Goal: Use online tool/utility: Use online tool/utility

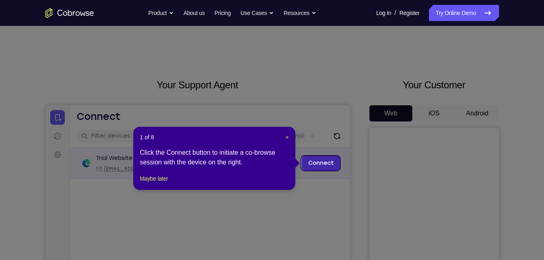
click at [314, 158] on link "Connect" at bounding box center [320, 163] width 38 height 15
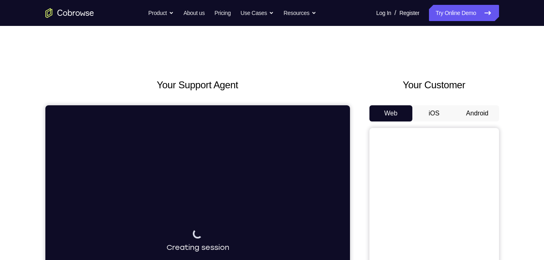
click at [484, 115] on button "Android" at bounding box center [476, 113] width 43 height 16
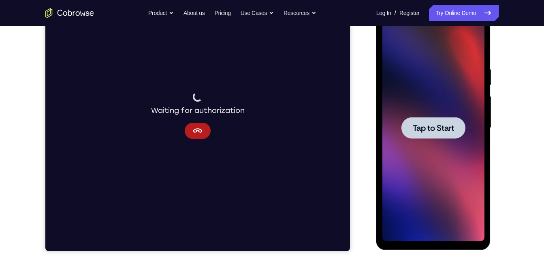
scroll to position [101, 0]
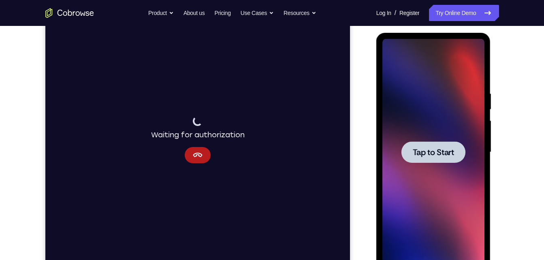
click at [441, 151] on span "Tap to Start" at bounding box center [432, 152] width 41 height 8
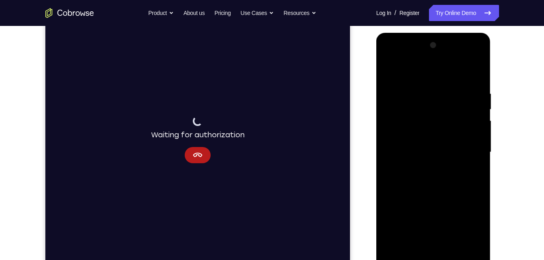
click at [436, 256] on div at bounding box center [433, 152] width 102 height 227
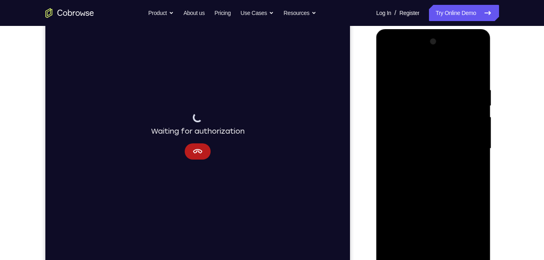
scroll to position [106, 0]
click at [436, 256] on div at bounding box center [433, 147] width 102 height 227
click at [470, 212] on div at bounding box center [433, 147] width 102 height 227
click at [461, 221] on div at bounding box center [433, 147] width 102 height 227
click at [463, 216] on div at bounding box center [433, 147] width 102 height 227
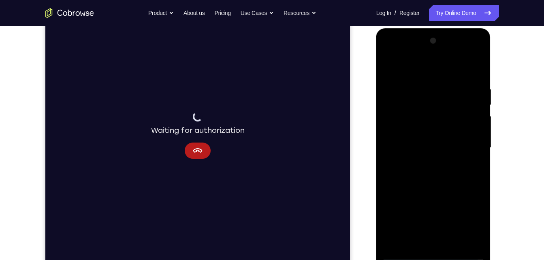
click at [430, 77] on div at bounding box center [433, 147] width 102 height 227
click at [407, 68] on div at bounding box center [433, 147] width 102 height 227
click at [467, 144] on div at bounding box center [433, 147] width 102 height 227
click at [426, 161] on div at bounding box center [433, 147] width 102 height 227
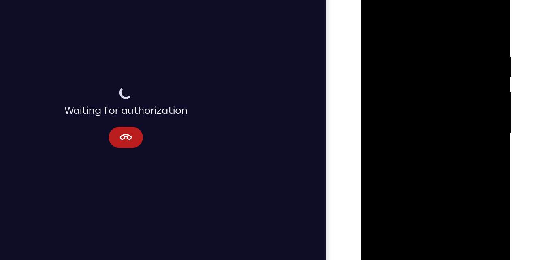
click at [414, 91] on div at bounding box center [417, 96] width 102 height 227
click at [413, 80] on div at bounding box center [417, 96] width 102 height 227
click at [425, 94] on div at bounding box center [417, 96] width 102 height 227
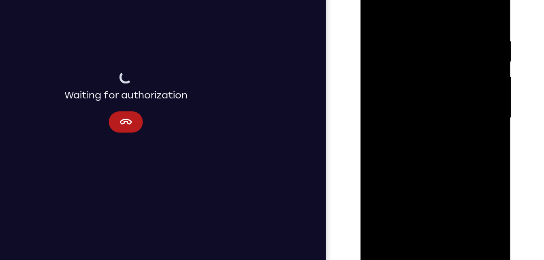
click at [424, 118] on div at bounding box center [417, 81] width 102 height 227
click at [464, 165] on div at bounding box center [417, 81] width 102 height 227
click at [433, 177] on div at bounding box center [417, 81] width 102 height 227
click at [415, 124] on div at bounding box center [417, 81] width 102 height 227
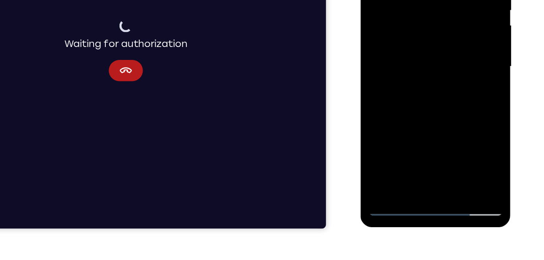
scroll to position [140, 0]
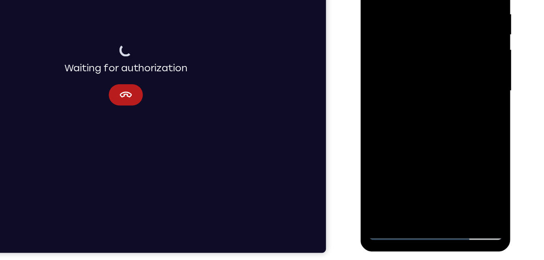
click at [393, 164] on div at bounding box center [417, 53] width 102 height 227
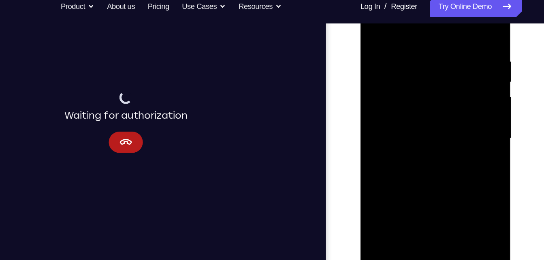
click at [457, 20] on div at bounding box center [417, 100] width 102 height 227
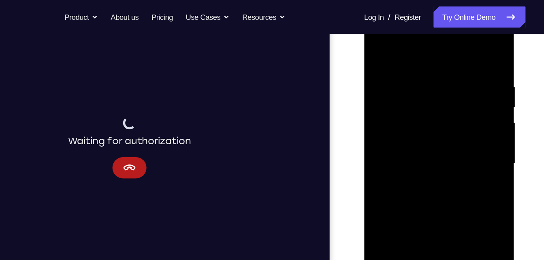
scroll to position [128, 0]
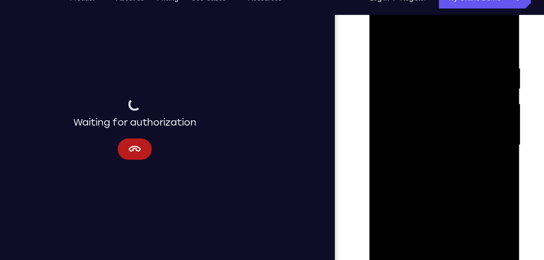
click at [474, 23] on div at bounding box center [426, 108] width 102 height 227
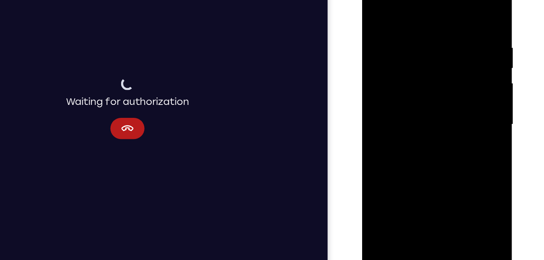
click at [374, 5] on div at bounding box center [419, 87] width 102 height 227
click at [400, 185] on div at bounding box center [419, 87] width 102 height 227
click at [415, 7] on div at bounding box center [419, 87] width 102 height 227
click at [464, 6] on div at bounding box center [419, 87] width 102 height 227
click at [379, 187] on div at bounding box center [419, 87] width 102 height 227
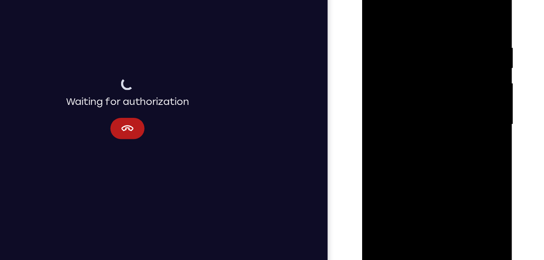
click at [429, 28] on div at bounding box center [419, 87] width 102 height 227
click at [458, 8] on div at bounding box center [419, 87] width 102 height 227
click at [452, 21] on div at bounding box center [419, 87] width 102 height 227
click at [460, 9] on div at bounding box center [419, 87] width 102 height 227
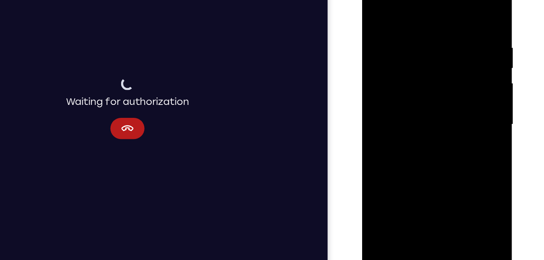
drag, startPoint x: 448, startPoint y: 20, endPoint x: 385, endPoint y: 13, distance: 63.6
click at [385, 13] on div at bounding box center [419, 87] width 102 height 227
click at [442, 26] on div at bounding box center [419, 87] width 102 height 227
click at [454, 29] on div at bounding box center [419, 87] width 102 height 227
click at [462, 7] on div at bounding box center [419, 87] width 102 height 227
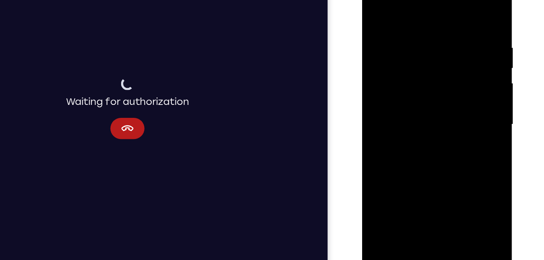
drag, startPoint x: 455, startPoint y: 23, endPoint x: 404, endPoint y: 22, distance: 51.4
click at [404, 22] on div at bounding box center [419, 87] width 102 height 227
drag, startPoint x: 414, startPoint y: 29, endPoint x: 406, endPoint y: 29, distance: 8.9
click at [406, 29] on div at bounding box center [419, 87] width 102 height 227
click at [423, 27] on div at bounding box center [419, 87] width 102 height 227
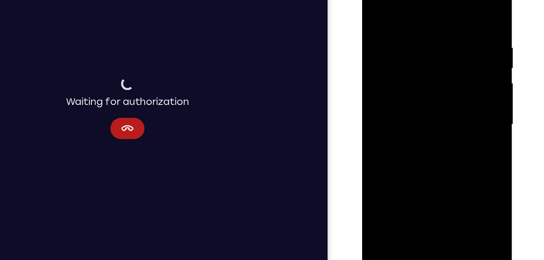
click at [465, 63] on div at bounding box center [419, 87] width 102 height 227
click at [465, 59] on div at bounding box center [419, 87] width 102 height 227
click at [464, 54] on div at bounding box center [419, 87] width 102 height 227
click at [461, 9] on div at bounding box center [419, 87] width 102 height 227
drag, startPoint x: 429, startPoint y: 45, endPoint x: 433, endPoint y: 153, distance: 107.8
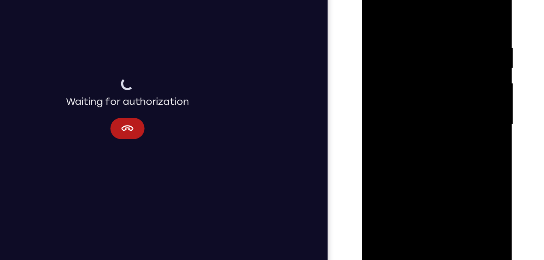
click at [433, 153] on div at bounding box center [419, 87] width 102 height 227
click at [440, 182] on div at bounding box center [419, 87] width 102 height 227
click at [380, 6] on div at bounding box center [419, 87] width 102 height 227
drag, startPoint x: 436, startPoint y: 55, endPoint x: 441, endPoint y: 176, distance: 121.1
click at [441, 176] on div at bounding box center [419, 87] width 102 height 227
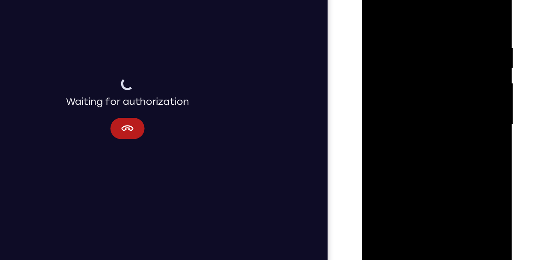
drag, startPoint x: 416, startPoint y: 112, endPoint x: 405, endPoint y: 70, distance: 42.7
click at [405, 70] on div at bounding box center [419, 87] width 102 height 227
drag, startPoint x: 438, startPoint y: 144, endPoint x: 414, endPoint y: 81, distance: 66.8
click at [414, 81] on div at bounding box center [419, 87] width 102 height 227
drag, startPoint x: 428, startPoint y: 135, endPoint x: 394, endPoint y: 38, distance: 102.7
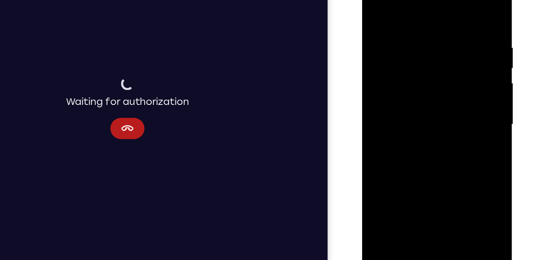
click at [394, 38] on div at bounding box center [419, 87] width 102 height 227
drag, startPoint x: 414, startPoint y: 149, endPoint x: 417, endPoint y: 68, distance: 81.0
click at [417, 68] on div at bounding box center [419, 87] width 102 height 227
drag, startPoint x: 425, startPoint y: 147, endPoint x: 411, endPoint y: 49, distance: 98.6
click at [411, 50] on div at bounding box center [419, 87] width 102 height 227
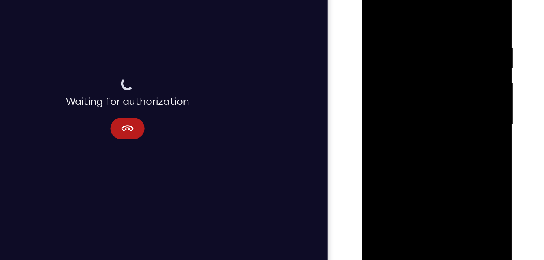
drag, startPoint x: 432, startPoint y: 149, endPoint x: 414, endPoint y: 61, distance: 90.1
click at [414, 61] on div at bounding box center [419, 87] width 102 height 227
drag, startPoint x: 426, startPoint y: 155, endPoint x: 406, endPoint y: 77, distance: 79.9
click at [406, 77] on div at bounding box center [419, 87] width 102 height 227
drag, startPoint x: 435, startPoint y: 116, endPoint x: 414, endPoint y: 45, distance: 73.7
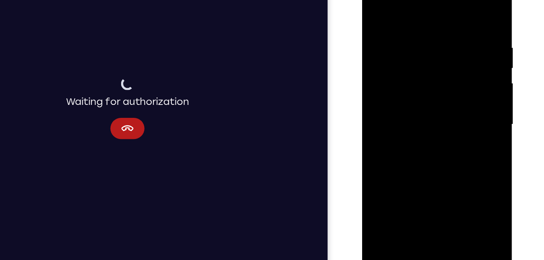
click at [414, 45] on div at bounding box center [419, 87] width 102 height 227
drag, startPoint x: 439, startPoint y: 136, endPoint x: 424, endPoint y: 61, distance: 76.4
click at [424, 61] on div at bounding box center [419, 87] width 102 height 227
drag, startPoint x: 435, startPoint y: 168, endPoint x: 417, endPoint y: 50, distance: 119.5
click at [417, 50] on div at bounding box center [419, 87] width 102 height 227
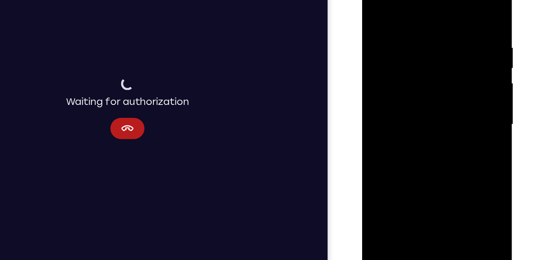
drag, startPoint x: 419, startPoint y: 140, endPoint x: 409, endPoint y: 36, distance: 104.5
click at [409, 36] on div at bounding box center [419, 87] width 102 height 227
drag, startPoint x: 420, startPoint y: 161, endPoint x: 404, endPoint y: 20, distance: 142.2
click at [404, 20] on div at bounding box center [419, 87] width 102 height 227
drag, startPoint x: 410, startPoint y: 154, endPoint x: 399, endPoint y: 26, distance: 128.4
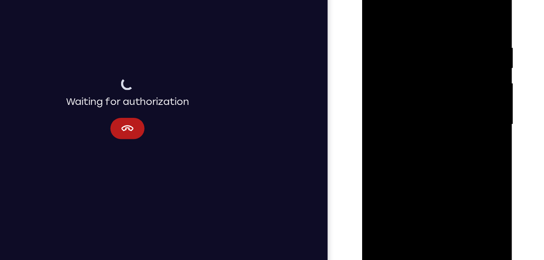
click at [399, 26] on div at bounding box center [419, 87] width 102 height 227
drag, startPoint x: 411, startPoint y: 137, endPoint x: 409, endPoint y: 40, distance: 96.8
click at [409, 40] on div at bounding box center [419, 87] width 102 height 227
drag, startPoint x: 422, startPoint y: 120, endPoint x: 416, endPoint y: 30, distance: 89.7
click at [416, 30] on div at bounding box center [419, 87] width 102 height 227
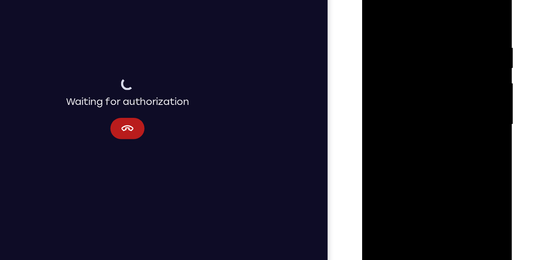
drag, startPoint x: 417, startPoint y: 116, endPoint x: 418, endPoint y: 45, distance: 70.8
click at [418, 45] on div at bounding box center [419, 87] width 102 height 227
drag, startPoint x: 429, startPoint y: 155, endPoint x: 417, endPoint y: 59, distance: 96.6
click at [417, 59] on div at bounding box center [419, 87] width 102 height 227
drag, startPoint x: 412, startPoint y: 112, endPoint x: 393, endPoint y: 37, distance: 77.7
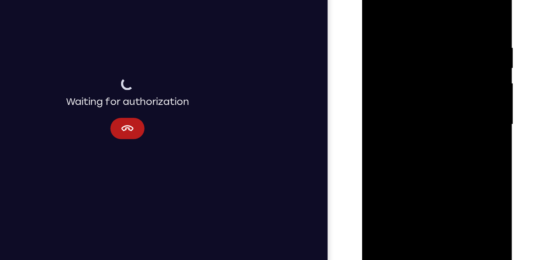
click at [393, 37] on div at bounding box center [419, 87] width 102 height 227
drag, startPoint x: 426, startPoint y: 104, endPoint x: 407, endPoint y: 35, distance: 71.8
click at [407, 35] on div at bounding box center [419, 87] width 102 height 227
drag, startPoint x: 418, startPoint y: 108, endPoint x: 395, endPoint y: 20, distance: 90.4
click at [395, 20] on div at bounding box center [419, 87] width 102 height 227
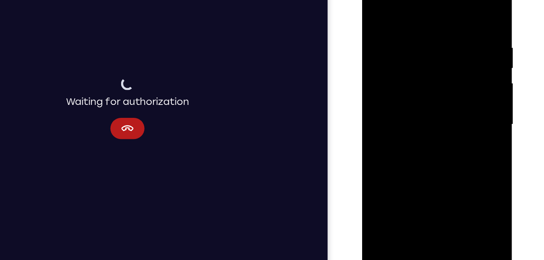
drag, startPoint x: 422, startPoint y: 121, endPoint x: 422, endPoint y: 32, distance: 88.2
click at [422, 32] on div at bounding box center [419, 87] width 102 height 227
drag, startPoint x: 427, startPoint y: 142, endPoint x: 414, endPoint y: 55, distance: 88.1
click at [414, 55] on div at bounding box center [419, 87] width 102 height 227
drag, startPoint x: 400, startPoint y: 182, endPoint x: 404, endPoint y: 106, distance: 75.4
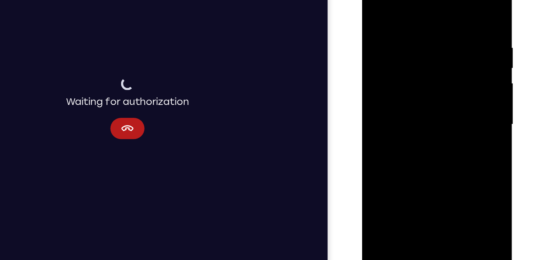
click at [404, 106] on div at bounding box center [419, 87] width 102 height 227
drag, startPoint x: 409, startPoint y: 138, endPoint x: 407, endPoint y: 34, distance: 104.9
click at [407, 34] on div at bounding box center [419, 87] width 102 height 227
drag, startPoint x: 414, startPoint y: 130, endPoint x: 410, endPoint y: 36, distance: 94.0
click at [410, 36] on div at bounding box center [419, 87] width 102 height 227
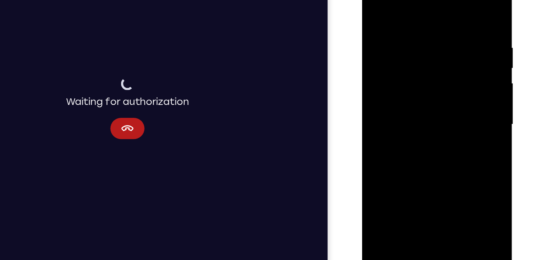
drag, startPoint x: 409, startPoint y: 96, endPoint x: 394, endPoint y: -25, distance: 121.1
click at [394, 0] on div at bounding box center [419, 87] width 102 height 227
drag, startPoint x: 392, startPoint y: 90, endPoint x: 383, endPoint y: -24, distance: 114.5
click at [383, 0] on div at bounding box center [419, 87] width 102 height 227
drag, startPoint x: 408, startPoint y: 85, endPoint x: 389, endPoint y: 15, distance: 72.1
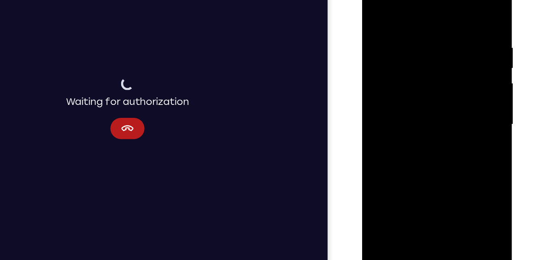
click at [389, 15] on div at bounding box center [419, 87] width 102 height 227
drag, startPoint x: 397, startPoint y: 92, endPoint x: 386, endPoint y: 44, distance: 48.9
click at [386, 44] on div at bounding box center [419, 87] width 102 height 227
drag, startPoint x: 414, startPoint y: 102, endPoint x: 405, endPoint y: 53, distance: 49.8
click at [405, 53] on div at bounding box center [419, 87] width 102 height 227
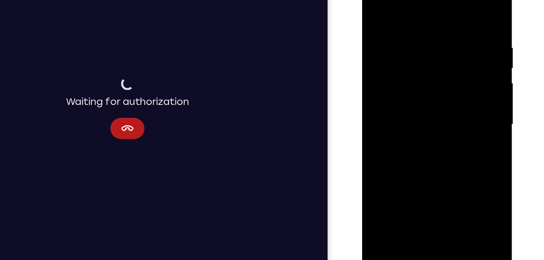
click at [374, 27] on div at bounding box center [419, 87] width 102 height 227
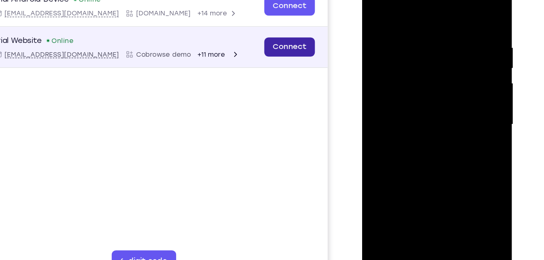
click at [199, 15] on link "Connect" at bounding box center [202, 19] width 38 height 15
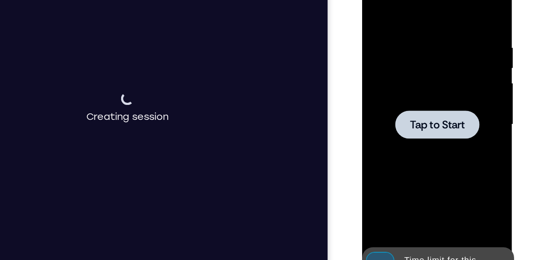
click at [384, 24] on div at bounding box center [419, 87] width 102 height 227
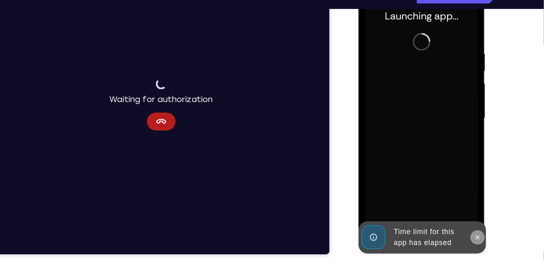
click at [463, 212] on icon at bounding box center [466, 213] width 6 height 6
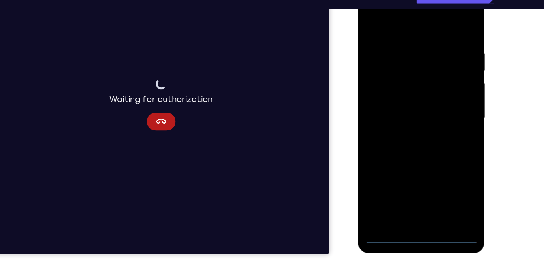
click at [417, 212] on div at bounding box center [415, 106] width 102 height 227
click at [456, 177] on div at bounding box center [415, 106] width 102 height 227
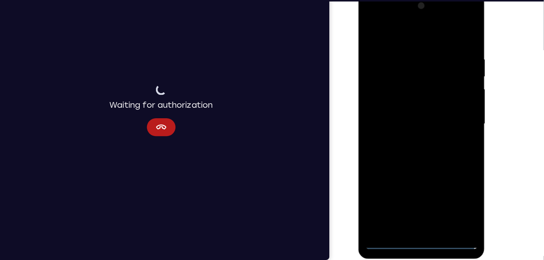
scroll to position [117, 0]
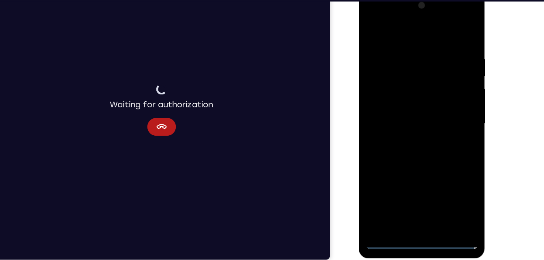
click at [399, 26] on div at bounding box center [415, 111] width 102 height 227
click at [444, 112] on div at bounding box center [415, 111] width 102 height 227
click at [411, 127] on div at bounding box center [415, 111] width 102 height 227
click at [421, 106] on div at bounding box center [415, 111] width 102 height 227
click at [421, 96] on div at bounding box center [415, 111] width 102 height 227
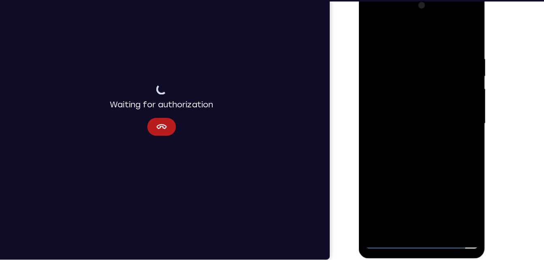
click at [419, 112] on div at bounding box center [415, 111] width 102 height 227
click at [419, 149] on div at bounding box center [415, 111] width 102 height 227
drag, startPoint x: 438, startPoint y: 56, endPoint x: 378, endPoint y: 49, distance: 60.7
click at [378, 49] on div at bounding box center [415, 111] width 102 height 227
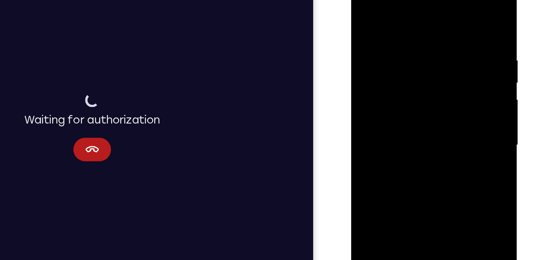
drag, startPoint x: 416, startPoint y: 134, endPoint x: 394, endPoint y: 59, distance: 77.3
click at [394, 59] on div at bounding box center [408, 91] width 102 height 227
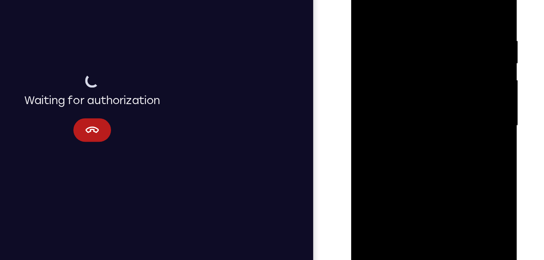
drag, startPoint x: 411, startPoint y: 87, endPoint x: 396, endPoint y: 22, distance: 66.8
click at [396, 22] on div at bounding box center [408, 72] width 102 height 227
drag, startPoint x: 429, startPoint y: 102, endPoint x: 420, endPoint y: 10, distance: 92.8
click at [420, 10] on div at bounding box center [408, 72] width 102 height 227
drag, startPoint x: 409, startPoint y: 112, endPoint x: 397, endPoint y: 15, distance: 97.9
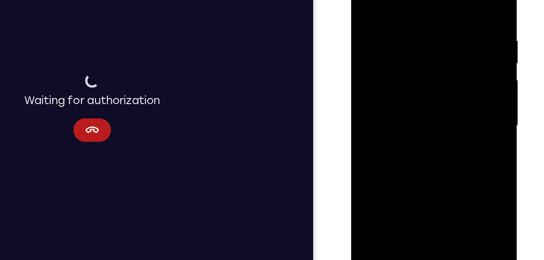
click at [397, 15] on div at bounding box center [408, 72] width 102 height 227
click at [445, 0] on div at bounding box center [408, 72] width 102 height 227
drag, startPoint x: 421, startPoint y: 91, endPoint x: 403, endPoint y: -24, distance: 116.4
click at [403, 0] on div at bounding box center [408, 72] width 102 height 227
drag, startPoint x: 408, startPoint y: 95, endPoint x: 400, endPoint y: 46, distance: 49.6
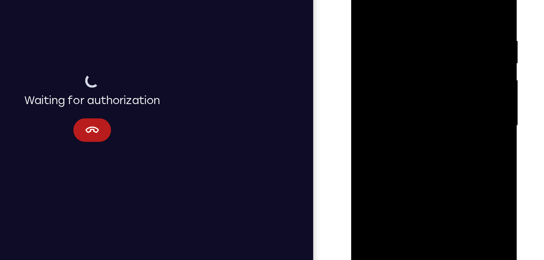
click at [400, 46] on div at bounding box center [408, 72] width 102 height 227
drag, startPoint x: 407, startPoint y: 128, endPoint x: 389, endPoint y: 54, distance: 76.7
click at [389, 54] on div at bounding box center [408, 72] width 102 height 227
drag, startPoint x: 421, startPoint y: 123, endPoint x: 405, endPoint y: 14, distance: 110.4
click at [405, 14] on div at bounding box center [408, 72] width 102 height 227
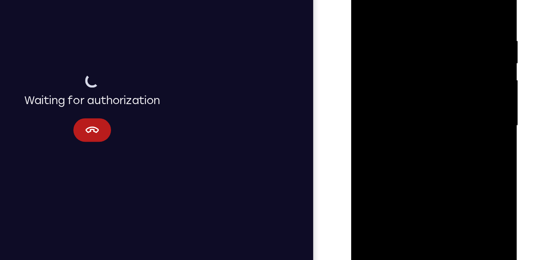
drag, startPoint x: 412, startPoint y: 101, endPoint x: 399, endPoint y: 96, distance: 13.1
click at [399, 96] on div at bounding box center [408, 72] width 102 height 227
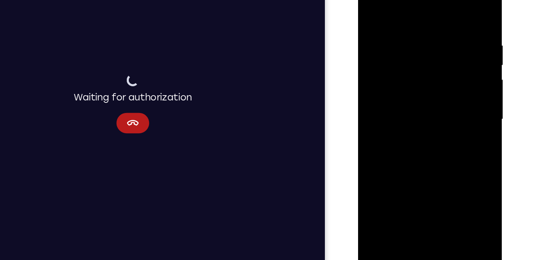
click at [393, 184] on div at bounding box center [415, 88] width 102 height 227
click at [402, 9] on div at bounding box center [415, 88] width 102 height 227
click at [395, 19] on div at bounding box center [415, 88] width 102 height 227
drag, startPoint x: 395, startPoint y: 23, endPoint x: 389, endPoint y: 142, distance: 118.8
click at [389, 142] on div at bounding box center [415, 88] width 102 height 227
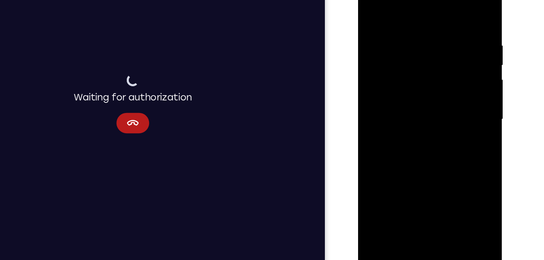
click at [371, 8] on div at bounding box center [415, 88] width 102 height 227
click at [456, 6] on div at bounding box center [415, 88] width 102 height 227
click at [380, 65] on div at bounding box center [415, 88] width 102 height 227
click at [370, 6] on div at bounding box center [415, 88] width 102 height 227
click at [380, 36] on div at bounding box center [415, 88] width 102 height 227
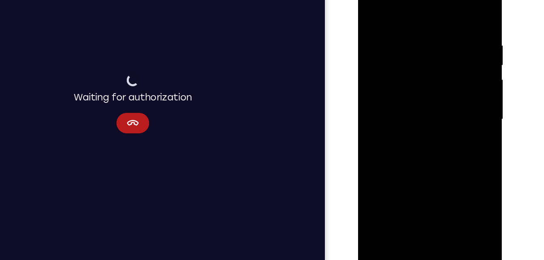
click at [370, 7] on div at bounding box center [415, 88] width 102 height 227
drag, startPoint x: 441, startPoint y: 144, endPoint x: 393, endPoint y: 60, distance: 96.6
click at [393, 60] on div at bounding box center [415, 88] width 102 height 227
drag, startPoint x: 403, startPoint y: 145, endPoint x: 373, endPoint y: 66, distance: 84.4
click at [373, 66] on div at bounding box center [415, 88] width 102 height 227
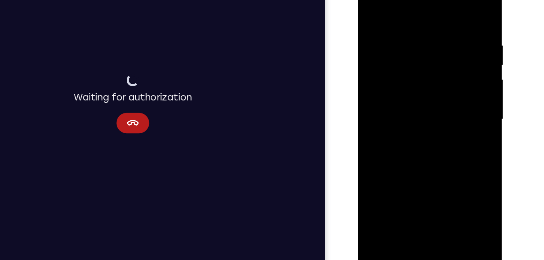
drag, startPoint x: 418, startPoint y: 149, endPoint x: 375, endPoint y: 77, distance: 83.5
click at [375, 77] on div at bounding box center [415, 88] width 102 height 227
drag, startPoint x: 405, startPoint y: 155, endPoint x: 387, endPoint y: 93, distance: 65.3
click at [387, 93] on div at bounding box center [415, 88] width 102 height 227
click at [375, 184] on div at bounding box center [415, 88] width 102 height 227
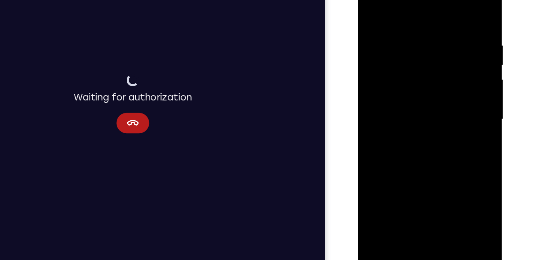
click at [375, 184] on div at bounding box center [415, 88] width 102 height 227
drag, startPoint x: 423, startPoint y: 65, endPoint x: 427, endPoint y: 199, distance: 134.0
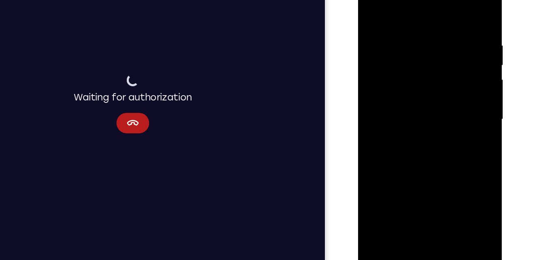
click at [427, 199] on div at bounding box center [415, 88] width 102 height 227
click at [402, 28] on div at bounding box center [415, 88] width 102 height 227
click at [457, 11] on div at bounding box center [415, 88] width 102 height 227
click at [431, 183] on div at bounding box center [415, 88] width 102 height 227
click at [406, 133] on div at bounding box center [415, 88] width 102 height 227
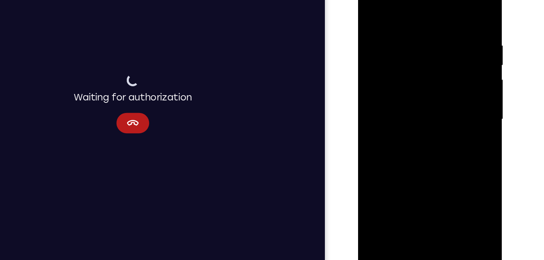
drag, startPoint x: 410, startPoint y: 165, endPoint x: 390, endPoint y: 64, distance: 103.3
click at [390, 64] on div at bounding box center [415, 88] width 102 height 227
drag, startPoint x: 400, startPoint y: 162, endPoint x: 392, endPoint y: 110, distance: 52.9
click at [392, 110] on div at bounding box center [415, 88] width 102 height 227
drag, startPoint x: 395, startPoint y: 174, endPoint x: 392, endPoint y: 126, distance: 48.3
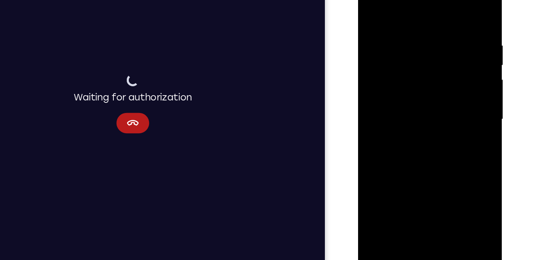
click at [392, 126] on div at bounding box center [415, 88] width 102 height 227
click at [376, 173] on div at bounding box center [415, 88] width 102 height 227
click at [383, 9] on div at bounding box center [415, 88] width 102 height 227
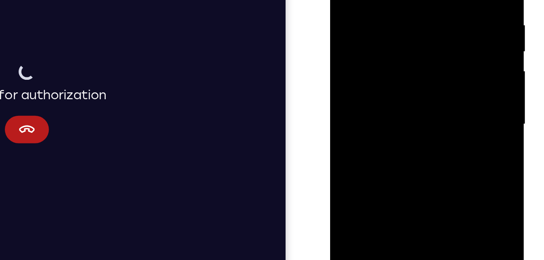
click at [349, 37] on div at bounding box center [387, 41] width 102 height 227
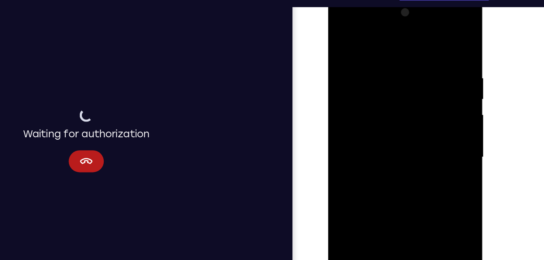
click at [424, 93] on div at bounding box center [384, 115] width 102 height 227
click at [426, 87] on div at bounding box center [384, 115] width 102 height 227
click at [336, 66] on div at bounding box center [384, 115] width 102 height 227
click at [433, 93] on div at bounding box center [384, 115] width 102 height 227
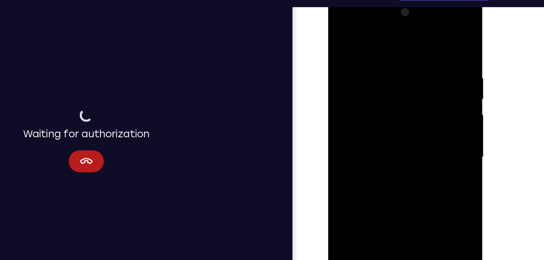
click at [430, 93] on div at bounding box center [384, 115] width 102 height 227
click at [336, 89] on div at bounding box center [384, 115] width 102 height 227
click at [432, 81] on div at bounding box center [384, 115] width 102 height 227
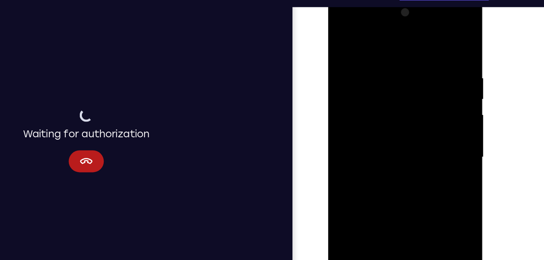
click at [431, 76] on div at bounding box center [384, 115] width 102 height 227
click at [425, 62] on div at bounding box center [384, 115] width 102 height 227
click at [416, 53] on div at bounding box center [384, 115] width 102 height 227
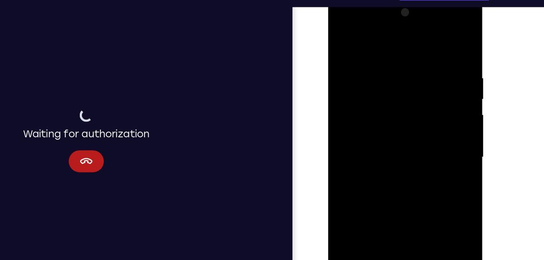
click at [419, 70] on div at bounding box center [384, 115] width 102 height 227
click at [422, 72] on div at bounding box center [384, 115] width 102 height 227
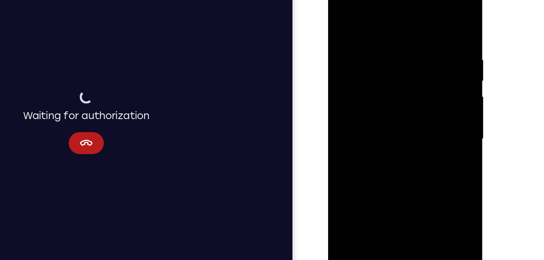
drag, startPoint x: 395, startPoint y: 99, endPoint x: 384, endPoint y: 34, distance: 66.5
click at [384, 34] on div at bounding box center [384, 97] width 102 height 227
drag, startPoint x: 382, startPoint y: 37, endPoint x: 388, endPoint y: 146, distance: 108.6
click at [388, 146] on div at bounding box center [384, 97] width 102 height 227
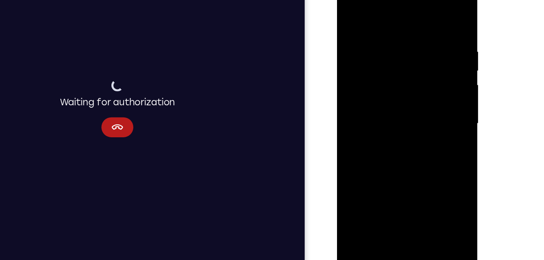
click at [411, 192] on div at bounding box center [394, 96] width 102 height 227
click at [351, 14] on div at bounding box center [394, 96] width 102 height 227
click at [396, 191] on div at bounding box center [394, 96] width 102 height 227
click at [375, 190] on div at bounding box center [394, 96] width 102 height 227
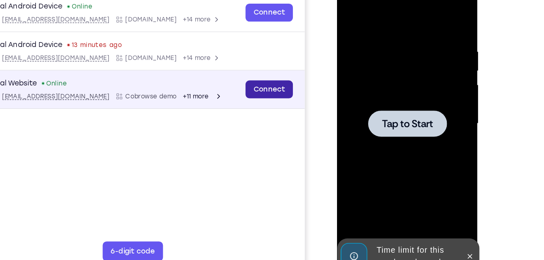
click at [212, 62] on link "Connect" at bounding box center [205, 61] width 38 height 15
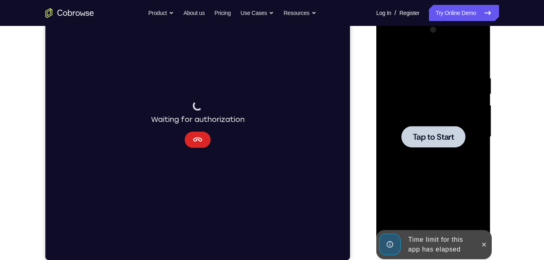
click at [192, 137] on icon "Cancel" at bounding box center [197, 140] width 10 height 10
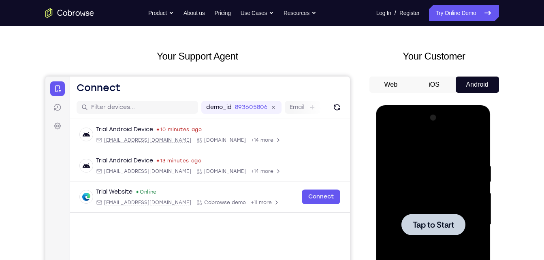
scroll to position [29, 0]
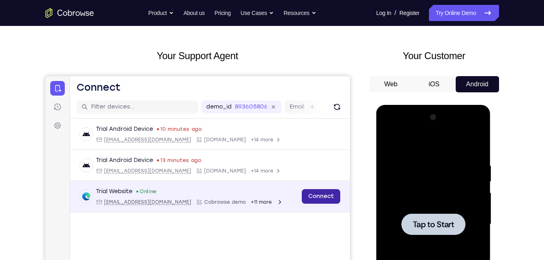
click at [312, 200] on link "Connect" at bounding box center [320, 196] width 38 height 15
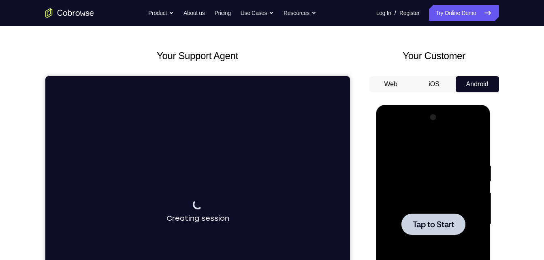
scroll to position [102, 0]
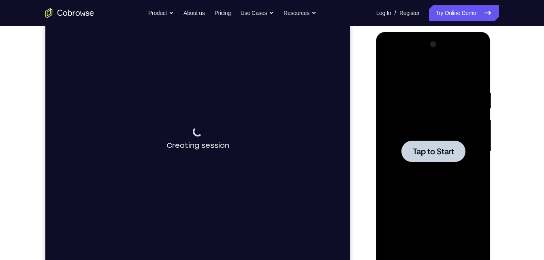
click at [404, 177] on div at bounding box center [433, 151] width 102 height 227
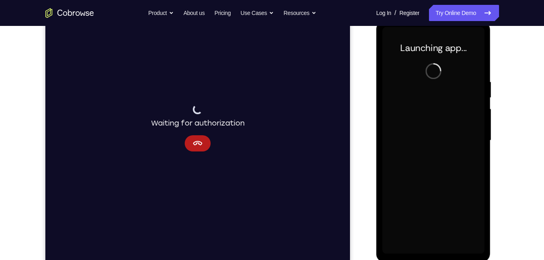
scroll to position [114, 0]
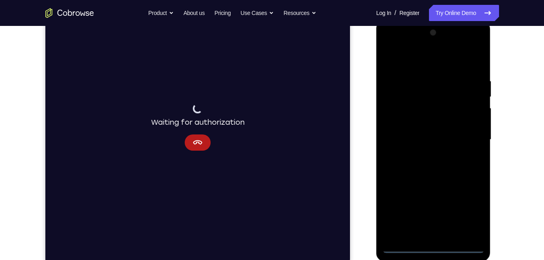
click at [433, 248] on div at bounding box center [433, 139] width 102 height 227
click at [465, 215] on div at bounding box center [433, 139] width 102 height 227
click at [431, 65] on div at bounding box center [433, 139] width 102 height 227
click at [469, 138] on div at bounding box center [433, 139] width 102 height 227
click at [425, 157] on div at bounding box center [433, 139] width 102 height 227
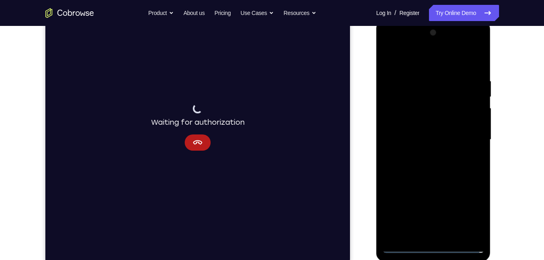
click at [416, 132] on div at bounding box center [433, 139] width 102 height 227
click at [421, 125] on div at bounding box center [433, 139] width 102 height 227
click at [421, 140] on div at bounding box center [433, 139] width 102 height 227
click at [426, 165] on div at bounding box center [433, 139] width 102 height 227
click at [446, 175] on div at bounding box center [433, 139] width 102 height 227
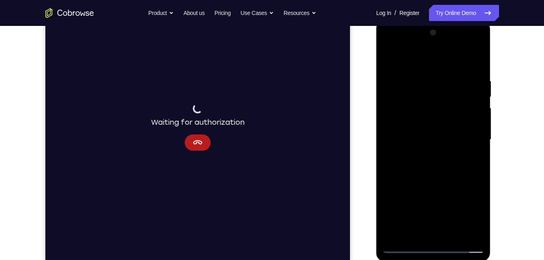
click at [450, 234] on div at bounding box center [433, 139] width 102 height 227
click at [420, 183] on div at bounding box center [433, 139] width 102 height 227
click at [391, 57] on div at bounding box center [433, 139] width 102 height 227
click at [409, 236] on div at bounding box center [433, 139] width 102 height 227
click at [434, 59] on div at bounding box center [433, 139] width 102 height 227
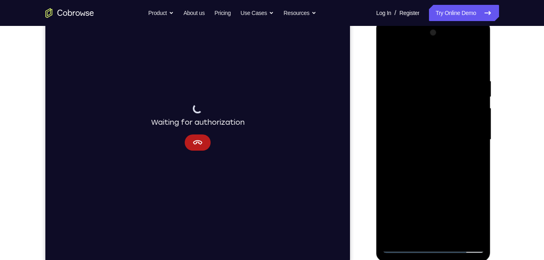
click at [394, 81] on div at bounding box center [433, 139] width 102 height 227
click at [409, 79] on div at bounding box center [433, 139] width 102 height 227
click at [388, 59] on div at bounding box center [433, 139] width 102 height 227
click at [441, 94] on div at bounding box center [433, 139] width 102 height 227
click at [392, 56] on div at bounding box center [433, 139] width 102 height 227
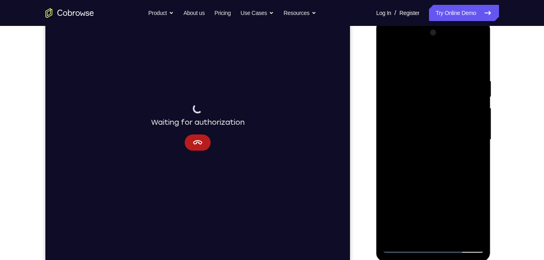
drag, startPoint x: 423, startPoint y: 82, endPoint x: 420, endPoint y: 89, distance: 7.4
click at [420, 89] on div at bounding box center [433, 139] width 102 height 227
click at [415, 63] on div at bounding box center [433, 139] width 102 height 227
click at [412, 92] on div at bounding box center [433, 139] width 102 height 227
click at [428, 110] on div at bounding box center [433, 139] width 102 height 227
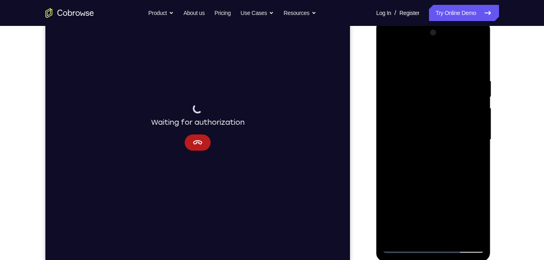
click at [423, 70] on div at bounding box center [433, 139] width 102 height 227
click at [433, 170] on div at bounding box center [433, 139] width 102 height 227
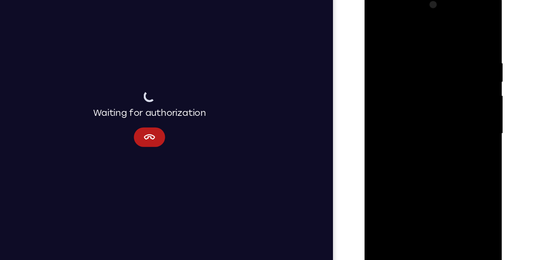
click at [378, 57] on div at bounding box center [421, 109] width 102 height 227
drag, startPoint x: 443, startPoint y: 45, endPoint x: 447, endPoint y: 89, distance: 44.7
click at [447, 89] on div at bounding box center [421, 109] width 102 height 227
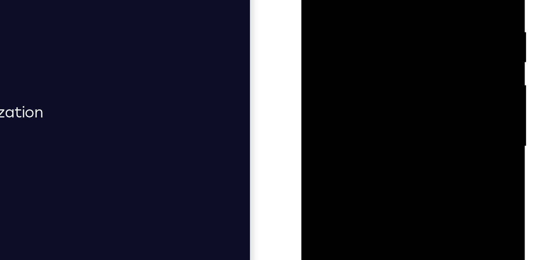
click at [376, 0] on div at bounding box center [359, 32] width 102 height 227
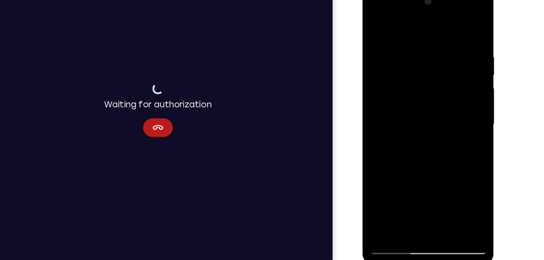
scroll to position [111, 0]
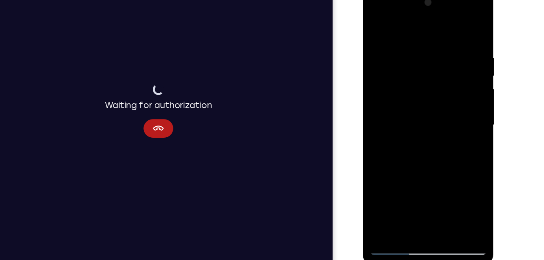
click at [399, 200] on div at bounding box center [419, 108] width 102 height 227
click at [405, 27] on div at bounding box center [419, 108] width 102 height 227
click at [402, 43] on div at bounding box center [419, 108] width 102 height 227
click at [377, 27] on div at bounding box center [419, 108] width 102 height 227
click at [382, 131] on div at bounding box center [419, 108] width 102 height 227
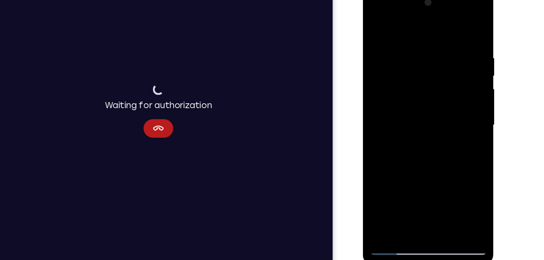
click at [399, 202] on div at bounding box center [419, 108] width 102 height 227
click at [462, 25] on div at bounding box center [419, 108] width 102 height 227
click at [380, 64] on div at bounding box center [419, 108] width 102 height 227
click at [462, 25] on div at bounding box center [419, 108] width 102 height 227
drag, startPoint x: 423, startPoint y: 147, endPoint x: 430, endPoint y: 74, distance: 73.2
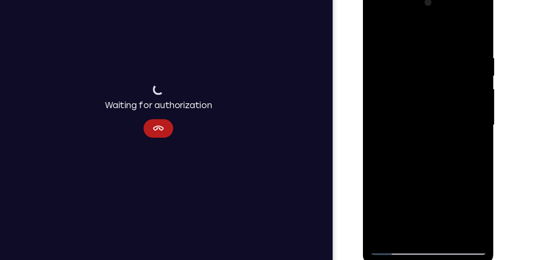
click at [430, 74] on div at bounding box center [419, 108] width 102 height 227
click at [383, 204] on div at bounding box center [419, 108] width 102 height 227
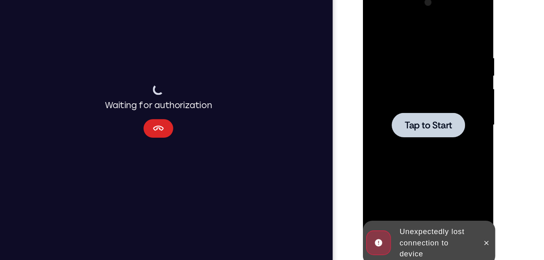
click at [136, 114] on button "Cancel" at bounding box center [136, 107] width 26 height 16
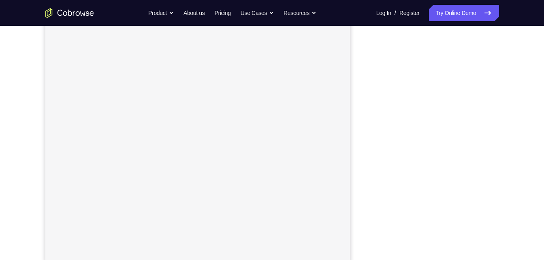
scroll to position [113, 0]
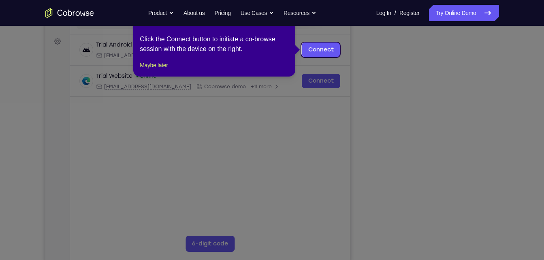
click at [319, 81] on icon at bounding box center [275, 130] width 550 height 260
click at [311, 51] on link "Connect" at bounding box center [320, 49] width 38 height 15
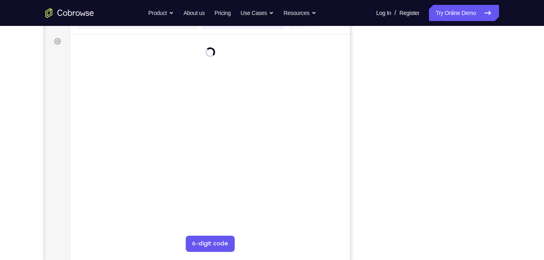
drag, startPoint x: 271, startPoint y: 97, endPoint x: 178, endPoint y: 112, distance: 94.3
click at [178, 112] on main "demo_id 3240004347 3240004347 Email User ID Device ID Device name 6-digit code …" at bounding box center [210, 146] width 280 height 271
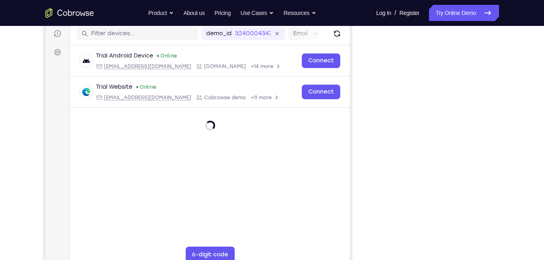
scroll to position [97, 0]
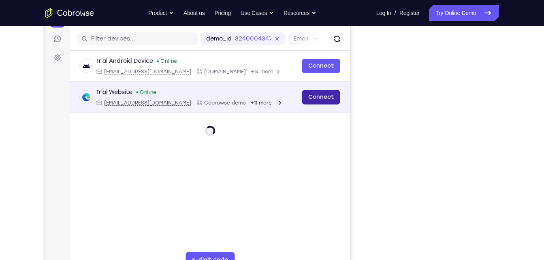
click at [319, 98] on link "Connect" at bounding box center [320, 97] width 38 height 15
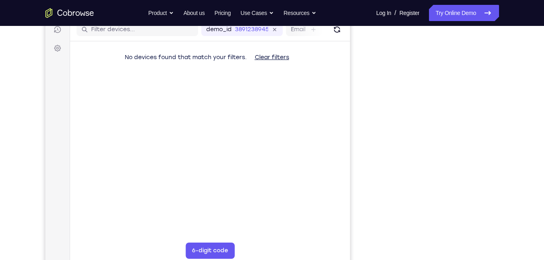
scroll to position [108, 0]
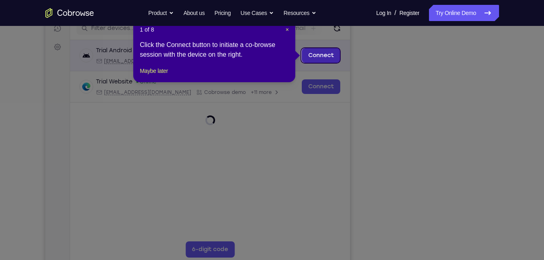
click at [322, 56] on link "Connect" at bounding box center [320, 55] width 38 height 15
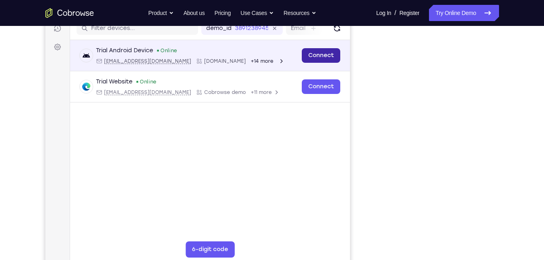
click at [334, 57] on link "Connect" at bounding box center [320, 55] width 38 height 15
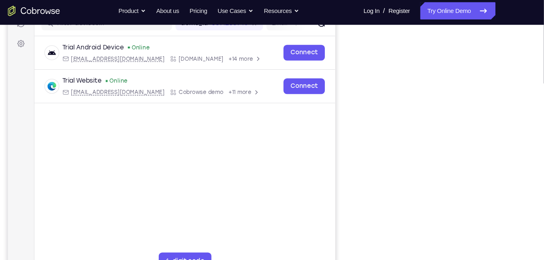
scroll to position [111, 0]
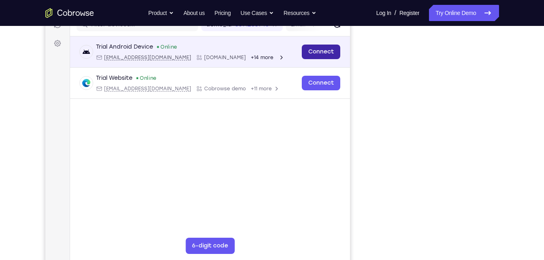
click at [312, 50] on link "Connect" at bounding box center [320, 52] width 38 height 15
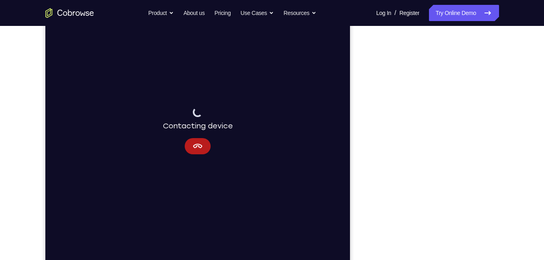
scroll to position [0, 0]
